Goal: Task Accomplishment & Management: Manage account settings

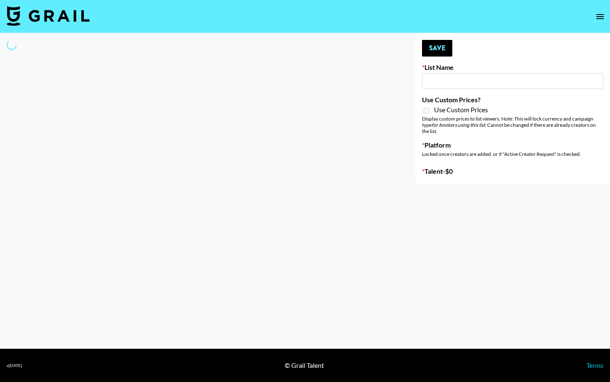
type input "Nicklback - Rockstar"
select select "Song"
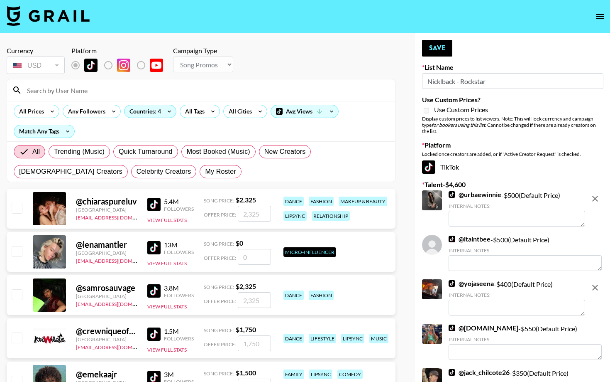
click at [112, 89] on input at bounding box center [206, 89] width 368 height 13
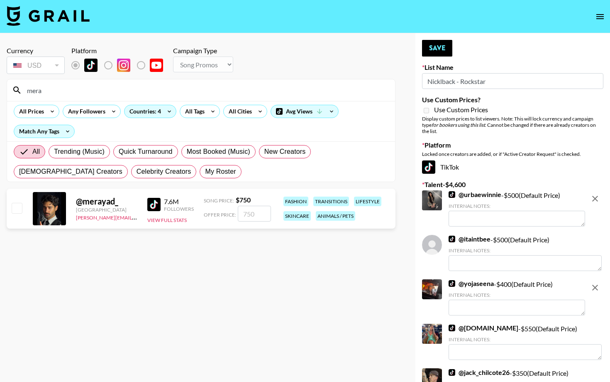
type input "mera"
click at [17, 208] on input "checkbox" at bounding box center [17, 208] width 10 height 10
checkbox input "true"
type input "750"
click at [108, 64] on label "List locked to TikTok." at bounding box center [115, 64] width 31 height 17
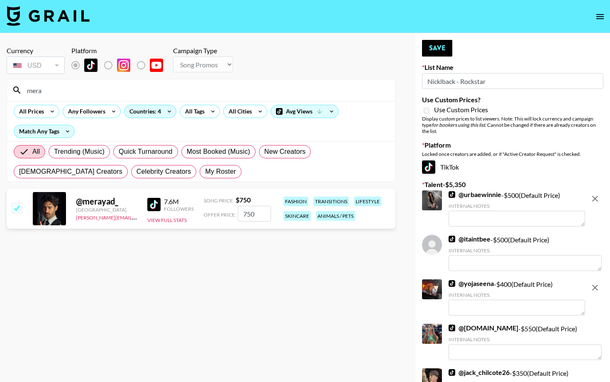
click at [17, 207] on input "checkbox" at bounding box center [17, 208] width 10 height 10
checkbox input "false"
click at [18, 209] on input "checkbox" at bounding box center [17, 208] width 10 height 10
checkbox input "true"
type input "750"
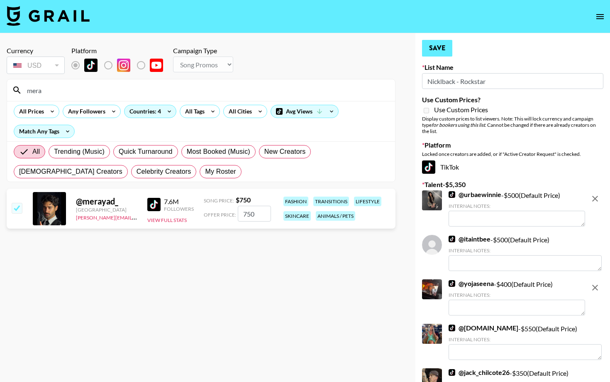
click at [440, 47] on button "Save" at bounding box center [437, 48] width 30 height 17
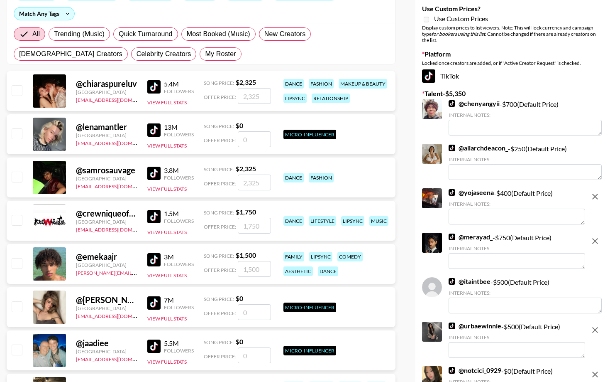
scroll to position [126, 0]
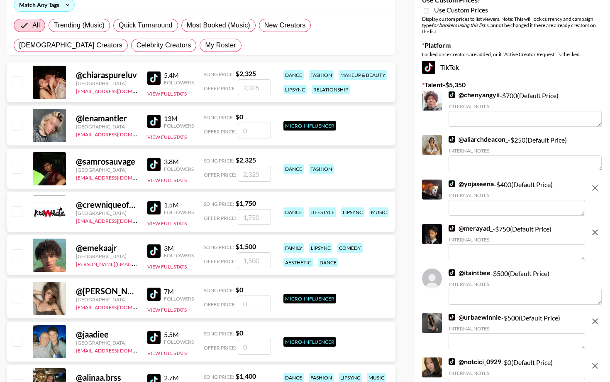
click at [477, 254] on textarea at bounding box center [517, 252] width 137 height 16
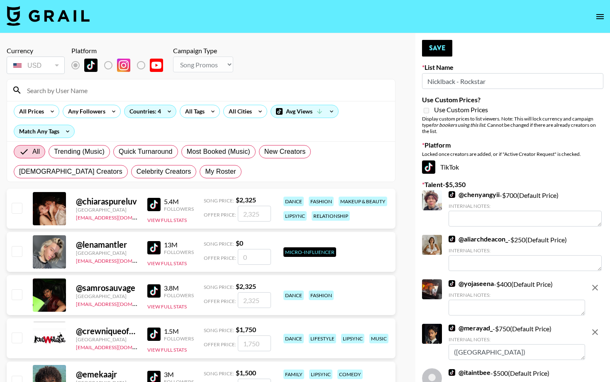
scroll to position [0, 0]
type textarea "([GEOGRAPHIC_DATA])"
click at [536, 108] on div "Use Custom Prices" at bounding box center [512, 110] width 181 height 10
click at [445, 47] on button "Save" at bounding box center [437, 48] width 30 height 17
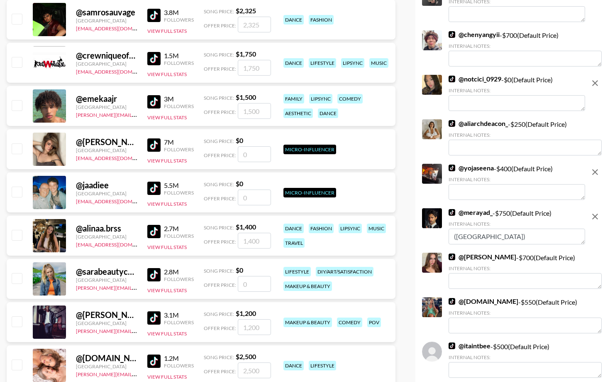
scroll to position [276, 0]
